Goal: Use online tool/utility: Utilize a website feature to perform a specific function

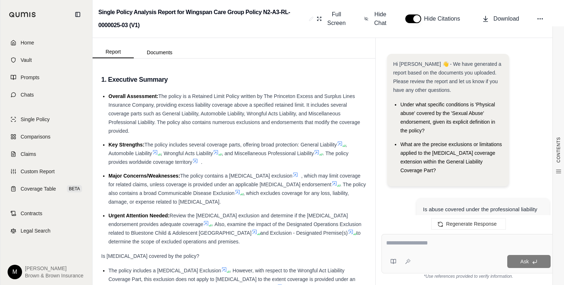
scroll to position [1293, 0]
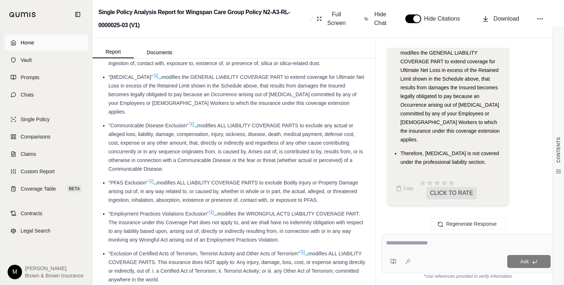
click at [25, 42] on span "Home" at bounding box center [27, 42] width 13 height 7
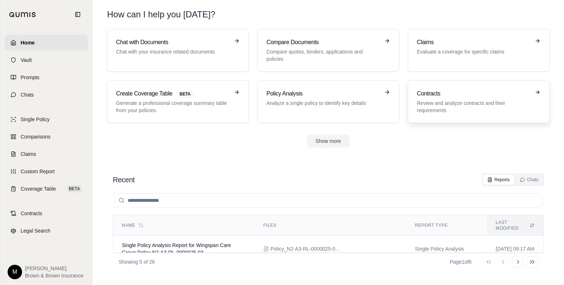
click at [470, 108] on p "Review and analyze contracts and their requirements" at bounding box center [473, 106] width 113 height 14
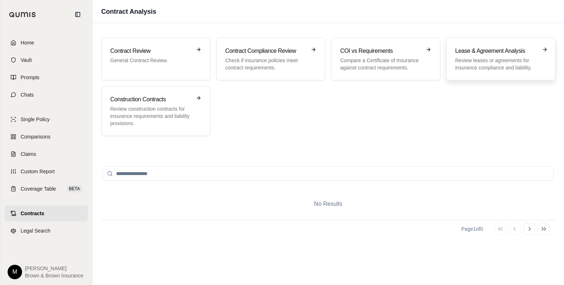
click at [488, 64] on p "Review leases or agreements for insurance compliance and liability." at bounding box center [495, 64] width 81 height 14
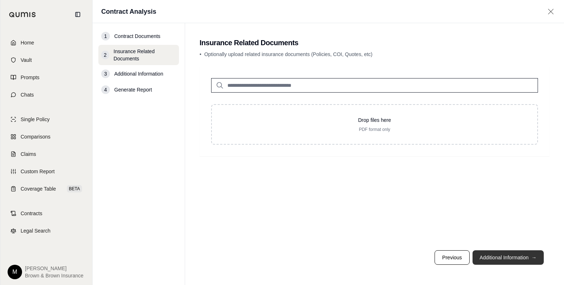
click at [514, 257] on button "Additional Information →" at bounding box center [507, 257] width 71 height 14
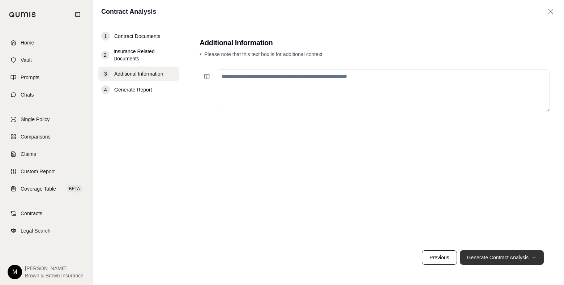
click at [498, 255] on button "Generate Contract Analysis →" at bounding box center [502, 257] width 84 height 14
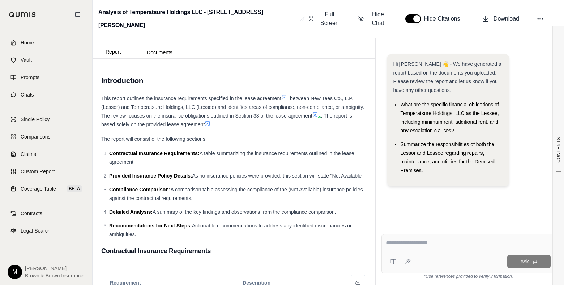
click at [409, 244] on textarea at bounding box center [468, 242] width 164 height 9
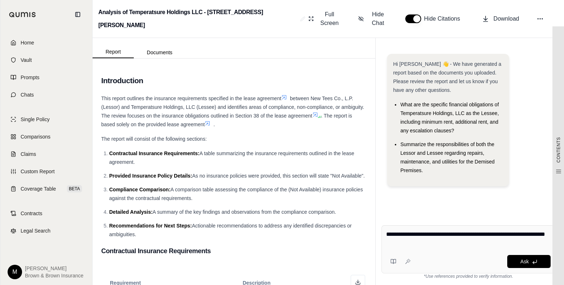
type textarea "**********"
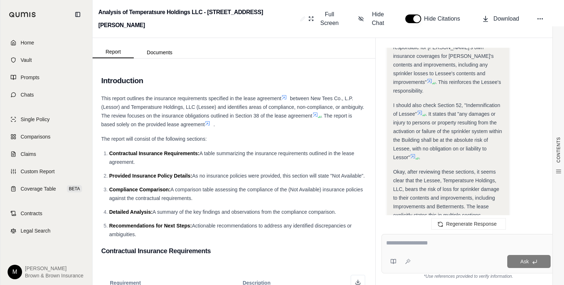
scroll to position [689, 0]
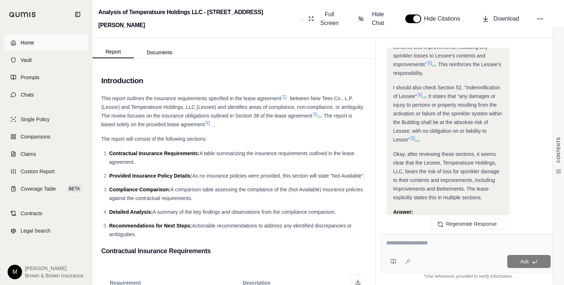
click at [26, 40] on span "Home" at bounding box center [27, 42] width 13 height 7
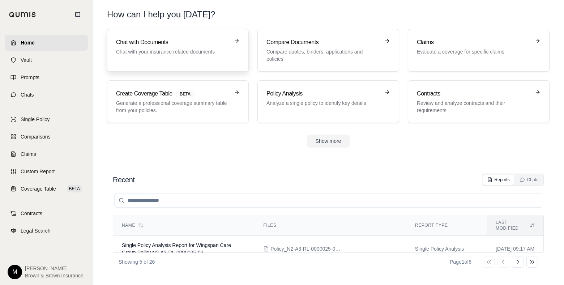
click at [170, 51] on p "Chat with your insurance related documents" at bounding box center [172, 51] width 113 height 7
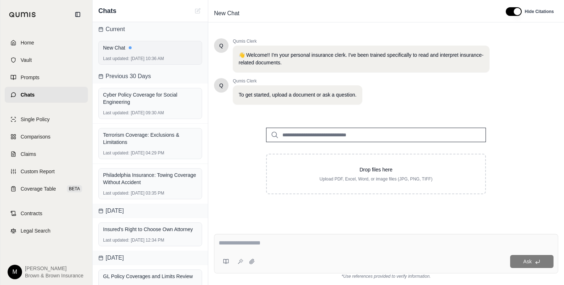
click at [141, 55] on div "New Chat Last updated: [DATE] 10:36 AM" at bounding box center [150, 53] width 104 height 24
click at [133, 55] on div "New Chat Last updated: [DATE] 10:36 AM" at bounding box center [150, 53] width 104 height 24
click at [139, 55] on div "New Chat Last updated: [DATE] 10:36 AM" at bounding box center [150, 53] width 104 height 24
click at [29, 42] on span "Home" at bounding box center [27, 42] width 13 height 7
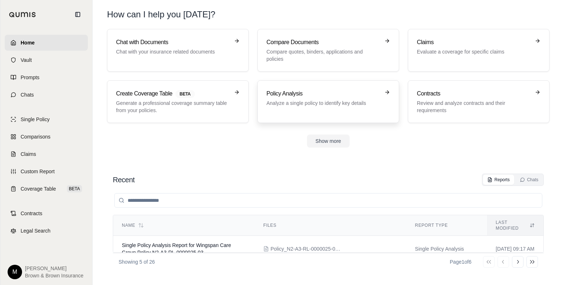
click at [285, 98] on div "Policy Analysis Analyze a single policy to identify key details" at bounding box center [322, 97] width 113 height 17
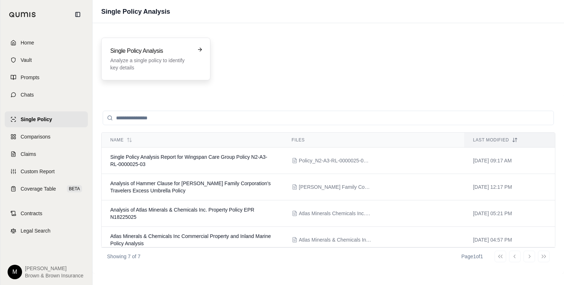
click at [162, 58] on p "Analyze a single policy to identify key details" at bounding box center [150, 64] width 81 height 14
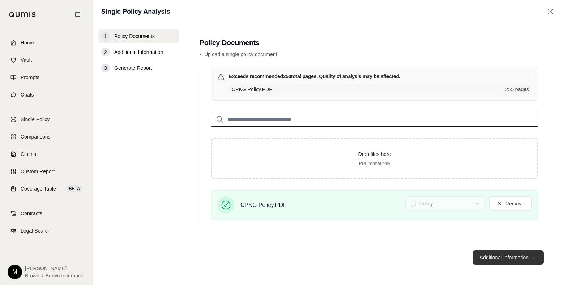
click at [506, 254] on button "Additional Information →" at bounding box center [507, 257] width 71 height 14
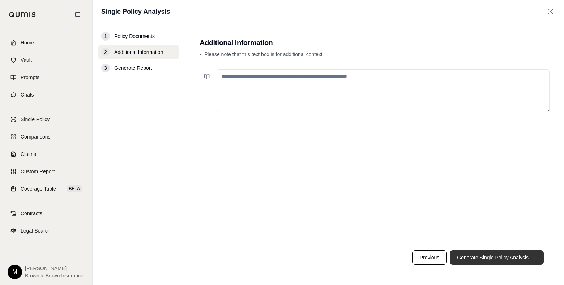
click at [503, 258] on button "Generate Single Policy Analysis →" at bounding box center [496, 257] width 94 height 14
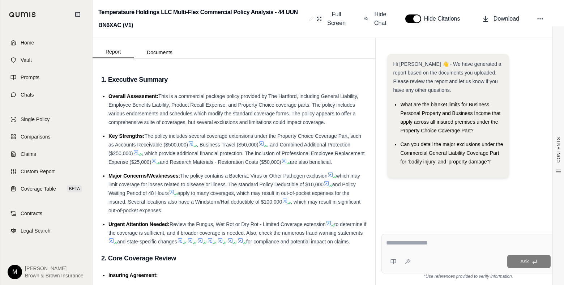
click at [438, 245] on textarea at bounding box center [468, 242] width 164 height 9
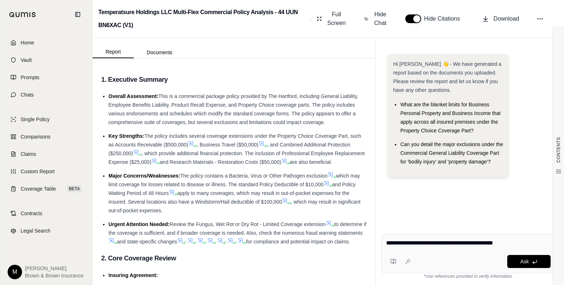
type textarea "**********"
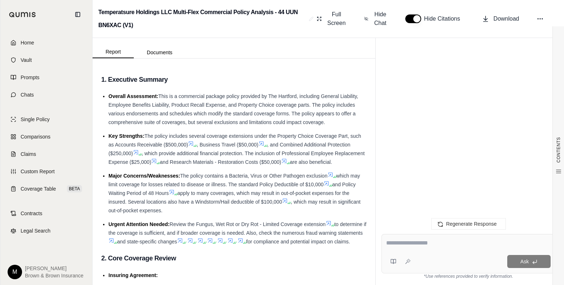
scroll to position [871, 0]
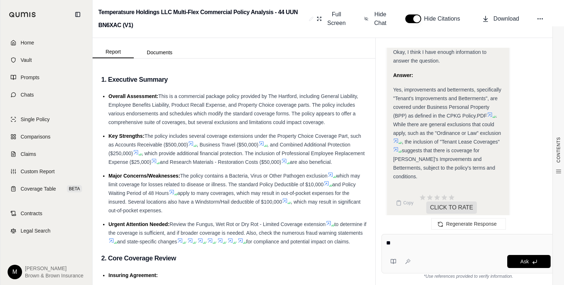
type textarea "*"
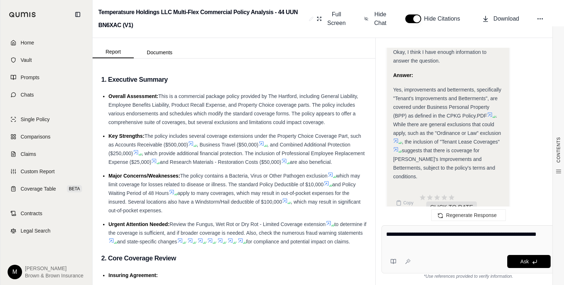
type textarea "**********"
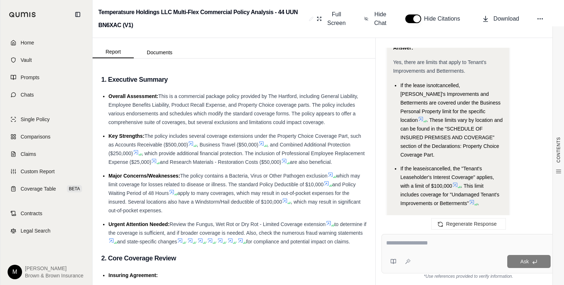
scroll to position [1877, 0]
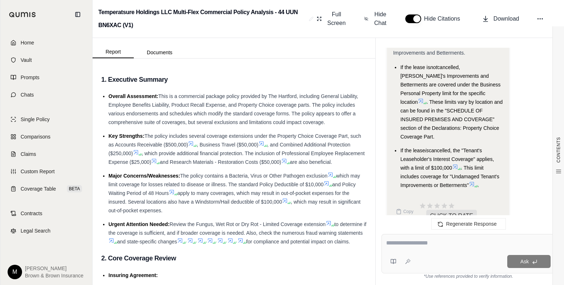
click at [405, 242] on textarea at bounding box center [468, 242] width 164 height 9
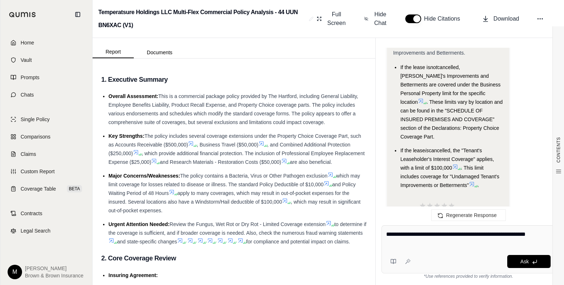
type textarea "**********"
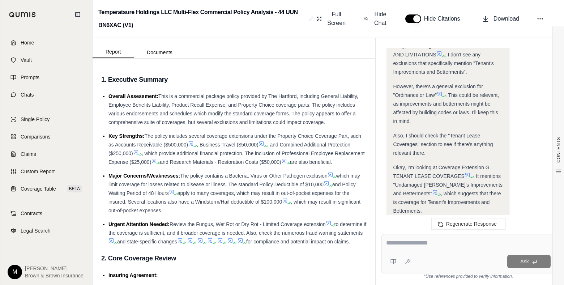
scroll to position [621, 0]
